Goal: Information Seeking & Learning: Learn about a topic

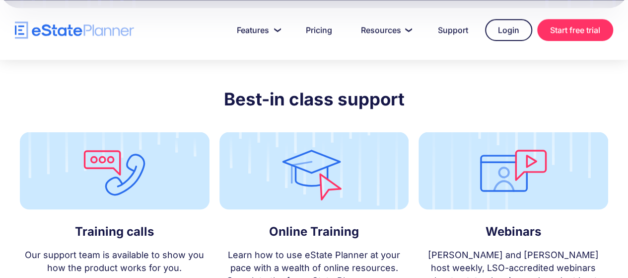
scroll to position [2781, 0]
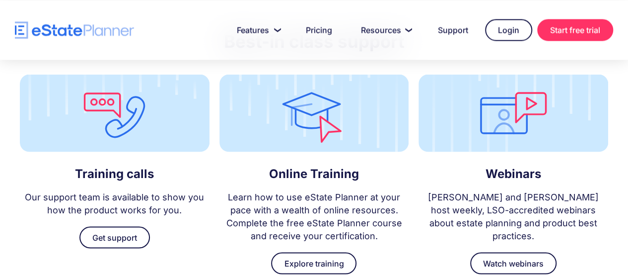
click at [480, 79] on img at bounding box center [514, 113] width 190 height 78
click at [485, 190] on p "Ian Hull and Jordan Atin host weekly, LSO-accredited webinars about estate plan…" at bounding box center [514, 216] width 190 height 52
click at [515, 252] on link "Watch webinars" at bounding box center [513, 263] width 86 height 22
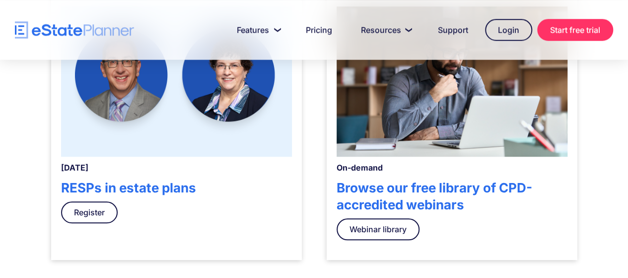
scroll to position [348, 0]
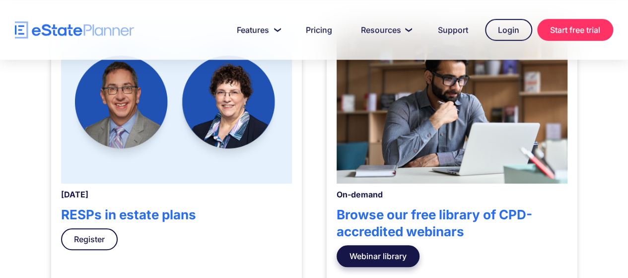
click at [396, 255] on link "Webinar library" at bounding box center [378, 256] width 83 height 22
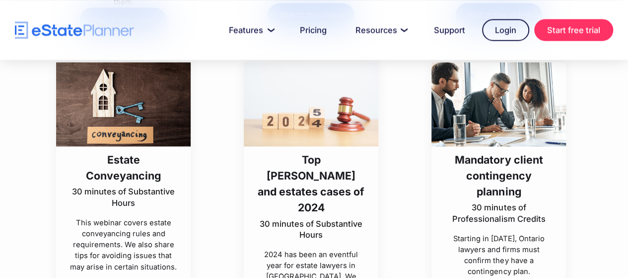
scroll to position [894, 0]
